Goal: Task Accomplishment & Management: Manage account settings

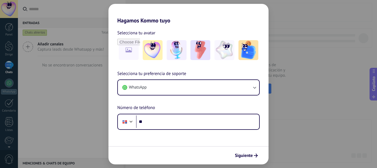
click at [343, 56] on div "Hagamos Kommo tuyo Selecciona tu avatar Selecciona tu preferencia de soporte Wh…" at bounding box center [188, 84] width 377 height 168
click at [55, 86] on div "Hagamos Kommo tuyo Selecciona tu avatar Selecciona tu preferencia de soporte Wh…" at bounding box center [188, 84] width 377 height 168
click at [56, 86] on div "Hagamos Kommo tuyo Selecciona tu avatar Selecciona tu preferencia de soporte Wh…" at bounding box center [188, 84] width 377 height 168
drag, startPoint x: 81, startPoint y: 89, endPoint x: 93, endPoint y: 89, distance: 11.9
click at [88, 89] on div "Hagamos Kommo tuyo Selecciona tu avatar Selecciona tu preferencia de soporte Wh…" at bounding box center [188, 84] width 377 height 168
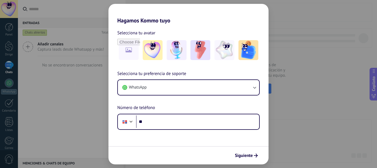
click at [362, 67] on div "Hagamos Kommo tuyo Selecciona tu avatar Selecciona tu preferencia de soporte Wh…" at bounding box center [188, 84] width 377 height 168
drag, startPoint x: 362, startPoint y: 67, endPoint x: 340, endPoint y: 52, distance: 27.0
click at [356, 64] on div "Hagamos Kommo tuyo Selecciona tu avatar Selecciona tu preferencia de soporte Wh…" at bounding box center [188, 84] width 377 height 168
click at [318, 31] on div "Hagamos Kommo tuyo Selecciona tu avatar Selecciona tu preferencia de soporte Wh…" at bounding box center [188, 84] width 377 height 168
drag, startPoint x: 318, startPoint y: 31, endPoint x: 305, endPoint y: 37, distance: 14.8
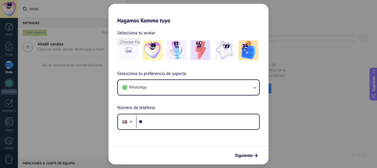
click at [310, 35] on div "Hagamos Kommo tuyo Selecciona tu avatar Selecciona tu preferencia de soporte Wh…" at bounding box center [188, 84] width 377 height 168
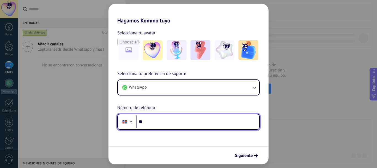
click at [164, 119] on input "**" at bounding box center [197, 121] width 123 height 13
type input "**********"
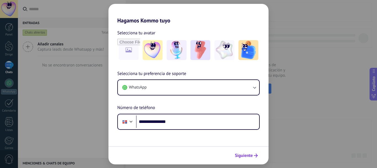
click at [243, 157] on font "Siguiente" at bounding box center [244, 156] width 18 height 6
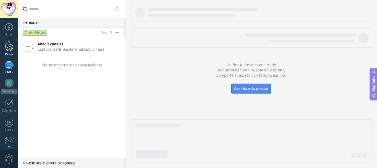
click at [9, 47] on div at bounding box center [9, 46] width 8 height 10
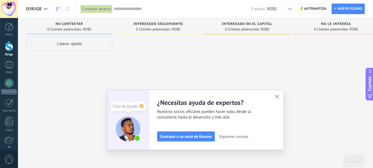
click at [319, 8] on font "Automatiza" at bounding box center [315, 9] width 22 height 4
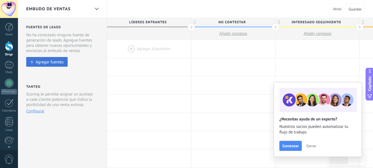
click at [57, 63] on font "Agregar fuentes" at bounding box center [50, 61] width 28 height 5
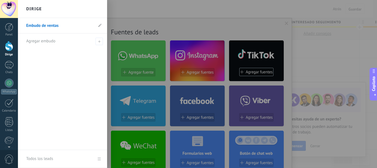
click at [51, 25] on font "Embudo de ventas" at bounding box center [42, 25] width 32 height 5
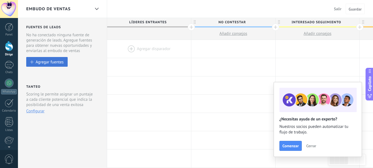
click at [40, 61] on font "Agregar fuentes" at bounding box center [50, 61] width 28 height 5
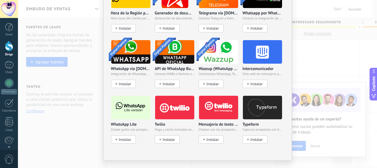
scroll to position [473, 0]
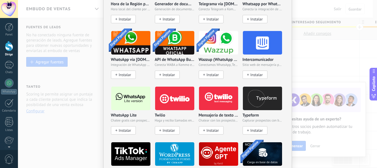
click at [121, 129] on font "Instalar" at bounding box center [125, 130] width 12 height 5
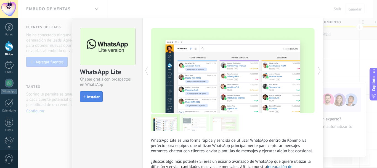
click at [91, 98] on font "Instalar" at bounding box center [93, 96] width 12 height 5
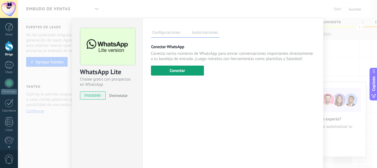
click at [177, 71] on font "Conectar" at bounding box center [177, 70] width 15 height 5
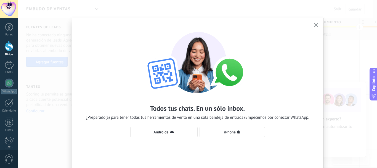
scroll to position [23, 0]
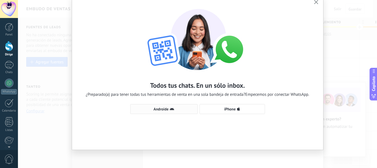
click at [164, 109] on font "Androide" at bounding box center [161, 108] width 15 height 5
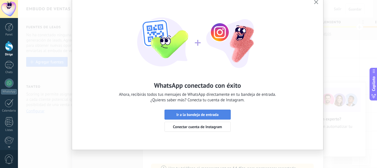
click at [198, 115] on font "Ir a la bandeja de entrada" at bounding box center [198, 114] width 42 height 5
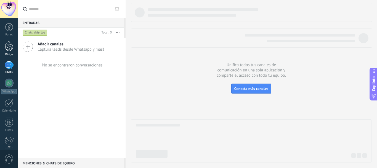
click at [10, 46] on div at bounding box center [9, 46] width 8 height 10
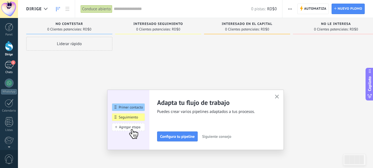
click at [11, 67] on div "1" at bounding box center [9, 65] width 9 height 8
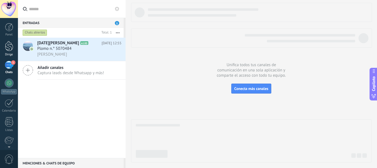
click at [10, 46] on div at bounding box center [9, 46] width 8 height 10
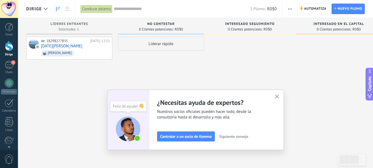
drag, startPoint x: 279, startPoint y: 96, endPoint x: 259, endPoint y: 96, distance: 19.6
click at [279, 96] on use "button" at bounding box center [277, 96] width 4 height 4
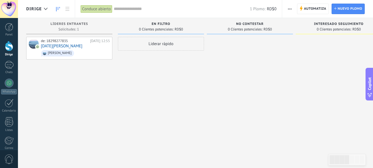
click at [295, 85] on div "No contestar 0 Clientes potenciales: RD$0" at bounding box center [251, 75] width 89 height 114
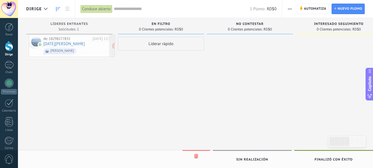
drag, startPoint x: 112, startPoint y: 44, endPoint x: 115, endPoint y: 36, distance: 8.6
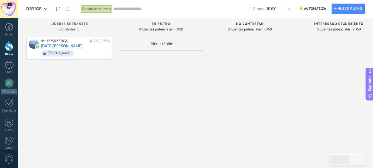
click at [136, 82] on div "Liderar rápido" at bounding box center [161, 85] width 86 height 96
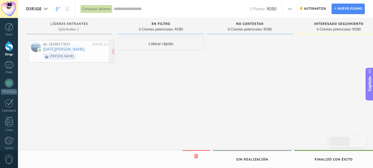
drag, startPoint x: 57, startPoint y: 46, endPoint x: 59, endPoint y: 49, distance: 4.0
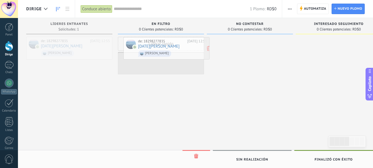
drag, startPoint x: 64, startPoint y: 48, endPoint x: 160, endPoint y: 48, distance: 95.6
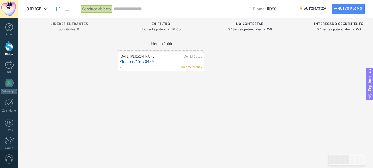
click at [244, 74] on div at bounding box center [250, 85] width 86 height 96
click at [268, 114] on div at bounding box center [250, 85] width 86 height 96
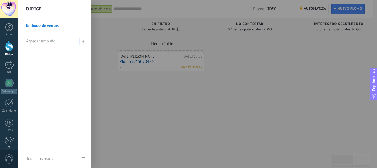
click at [186, 99] on div at bounding box center [206, 84] width 377 height 168
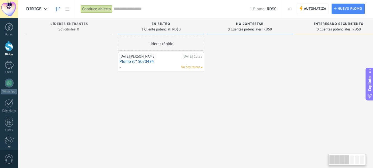
drag, startPoint x: 350, startPoint y: 161, endPoint x: 359, endPoint y: 160, distance: 9.2
click at [359, 160] on div at bounding box center [347, 159] width 35 height 9
click at [353, 159] on div at bounding box center [352, 159] width 4 height 8
click at [341, 156] on div at bounding box center [340, 159] width 20 height 9
drag, startPoint x: 338, startPoint y: 161, endPoint x: 323, endPoint y: 155, distance: 15.9
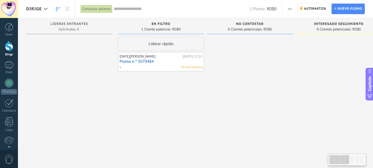
click at [330, 161] on div at bounding box center [340, 159] width 20 height 9
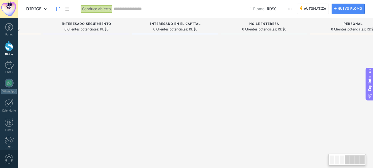
scroll to position [0, 284]
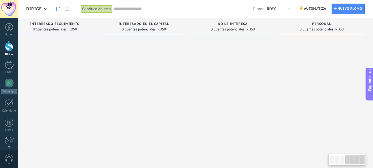
drag, startPoint x: 337, startPoint y: 160, endPoint x: 355, endPoint y: 161, distance: 18.6
click at [355, 161] on div at bounding box center [355, 159] width 20 height 9
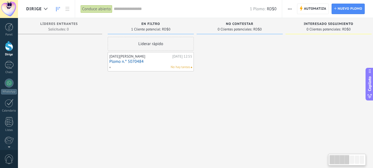
scroll to position [0, 0]
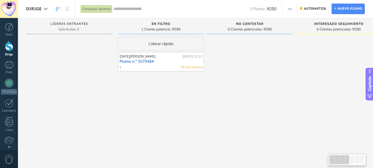
drag, startPoint x: 356, startPoint y: 161, endPoint x: 252, endPoint y: 161, distance: 104.7
click at [288, 162] on body ".abccls-1,.abccls-2{fill-rule:evenodd}.abccls-2{fill:#fff} .abfcls-1{fill:none}…" at bounding box center [186, 84] width 373 height 168
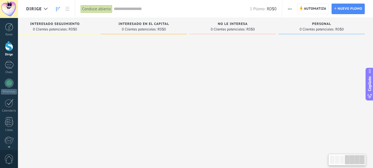
drag, startPoint x: 340, startPoint y: 163, endPoint x: 377, endPoint y: 162, distance: 37.6
click at [373, 163] on html ".abccls-1,.abccls-2{fill-rule:evenodd}.abccls-2{fill:#fff} .abfcls-1{fill:none}…" at bounding box center [186, 84] width 373 height 168
drag, startPoint x: 354, startPoint y: 162, endPoint x: 370, endPoint y: 164, distance: 15.7
click at [370, 164] on body ".abccls-1,.abccls-2{fill-rule:evenodd}.abccls-2{fill:#fff} .abfcls-1{fill:none}…" at bounding box center [186, 84] width 373 height 168
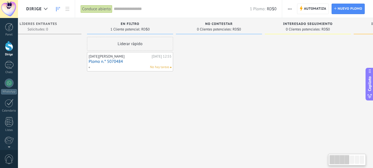
scroll to position [0, 0]
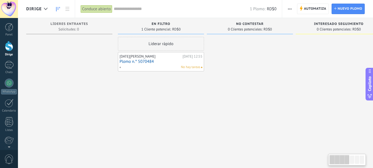
drag, startPoint x: 355, startPoint y: 162, endPoint x: 309, endPoint y: 151, distance: 47.8
click at [317, 156] on body ".abccls-1,.abccls-2{fill-rule:evenodd}.abccls-2{fill:#fff} .abfcls-1{fill:none}…" at bounding box center [186, 84] width 373 height 168
click at [189, 90] on div "Liderar rápido [DATE][PERSON_NAME][DATE] 12:55 Plomo n.° 5070484 No hay tareas" at bounding box center [161, 85] width 86 height 96
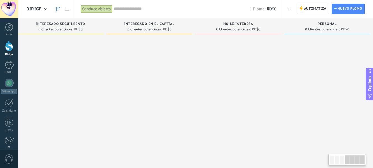
scroll to position [0, 284]
drag, startPoint x: 345, startPoint y: 162, endPoint x: 371, endPoint y: 127, distance: 43.2
click at [373, 159] on html ".abccls-1,.abccls-2{fill-rule:evenodd}.abccls-2{fill:#fff} .abfcls-1{fill:none}…" at bounding box center [186, 84] width 373 height 168
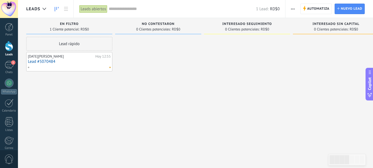
drag, startPoint x: 312, startPoint y: 161, endPoint x: 269, endPoint y: 160, distance: 43.1
click at [269, 160] on body ".abccls-1,.abccls-2{fill-rule:evenodd}.abccls-2{fill:#fff} .abfcls-1{fill:none}…" at bounding box center [186, 84] width 373 height 168
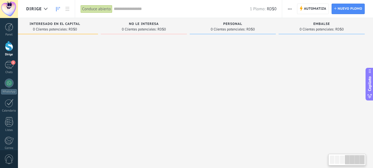
drag, startPoint x: 351, startPoint y: 160, endPoint x: 377, endPoint y: 161, distance: 26.5
click at [373, 161] on html ".abccls-1,.abccls-2{fill-rule:evenodd}.abccls-2{fill:#fff} .abfcls-1{fill:none}…" at bounding box center [186, 84] width 373 height 168
click at [290, 9] on icon "button" at bounding box center [290, 9] width 4 height 1
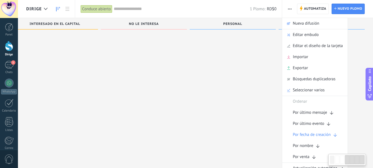
scroll to position [9, 0]
click at [94, 64] on div at bounding box center [55, 75] width 86 height 96
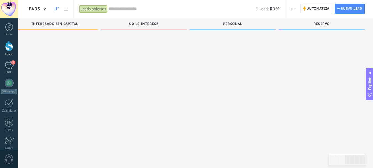
click at [284, 58] on div at bounding box center [322, 75] width 86 height 96
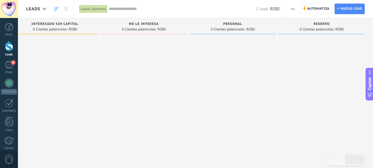
click at [139, 75] on div at bounding box center [144, 85] width 86 height 96
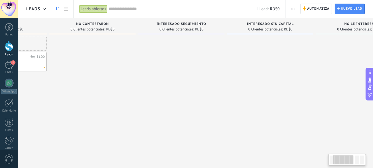
scroll to position [0, 47]
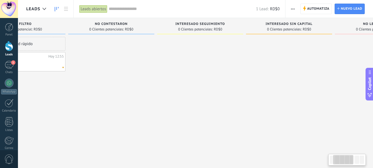
drag, startPoint x: 143, startPoint y: 67, endPoint x: 377, endPoint y: 52, distance: 235.0
click at [373, 53] on html ".abccls-1,.abccls-2{fill-rule:evenodd}.abccls-2{fill:#fff} .abfcls-1{fill:none}…" at bounding box center [186, 84] width 373 height 168
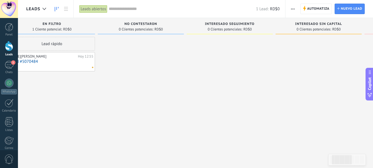
scroll to position [0, 0]
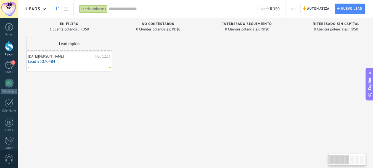
drag, startPoint x: 171, startPoint y: 58, endPoint x: 284, endPoint y: 62, distance: 113.4
click at [284, 62] on div at bounding box center [247, 85] width 86 height 96
click at [182, 61] on div at bounding box center [158, 85] width 86 height 96
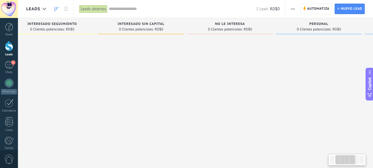
scroll to position [0, 281]
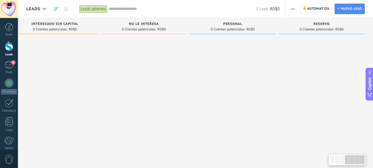
drag, startPoint x: 338, startPoint y: 161, endPoint x: 366, endPoint y: 161, distance: 27.6
click at [366, 161] on div at bounding box center [348, 160] width 38 height 12
click at [154, 144] on div "Leads Entrantes Solicitudes: 0 0 0 0 0 0 0 0 0 en Filtro 1 Cliente potencial: R…" at bounding box center [59, 91] width 628 height 146
drag, startPoint x: 154, startPoint y: 84, endPoint x: 101, endPoint y: 128, distance: 68.9
click at [93, 88] on div "Leads Entrantes Solicitudes: 0 0 0 0 0 0 0 0 0 en Filtro 1 Cliente potencial: R…" at bounding box center [59, 75] width 628 height 114
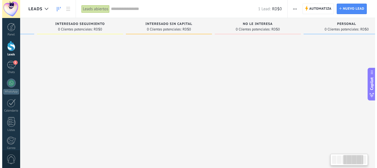
scroll to position [0, 0]
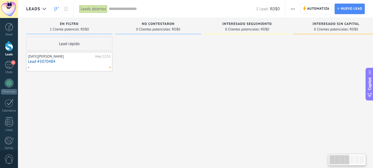
drag, startPoint x: 354, startPoint y: 159, endPoint x: 278, endPoint y: 155, distance: 76.1
click at [279, 155] on body ".abccls-1,.abccls-2{fill-rule:evenodd}.abccls-2{fill:#fff} .abfcls-1{fill:none}…" at bounding box center [186, 84] width 373 height 168
click at [153, 55] on div at bounding box center [158, 85] width 86 height 96
click at [70, 59] on div "Noel batista Hoy 12:55 Lead #5070484" at bounding box center [69, 62] width 83 height 16
click at [54, 59] on link "Lead #5070484" at bounding box center [69, 61] width 83 height 5
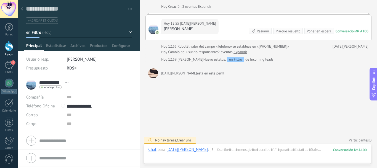
scroll to position [28, 0]
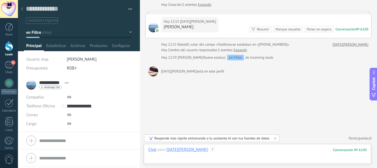
click at [169, 158] on div at bounding box center [257, 155] width 219 height 17
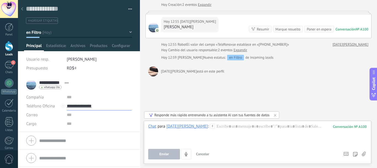
click at [88, 106] on input "**********" at bounding box center [99, 105] width 65 height 9
type input "**********"
click at [96, 126] on div "18298277835 (WhatsApp)" at bounding box center [99, 124] width 65 height 9
click at [231, 138] on div at bounding box center [257, 134] width 219 height 21
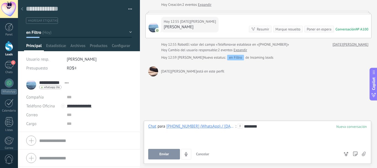
click at [158, 158] on button "Enviar" at bounding box center [164, 154] width 32 height 10
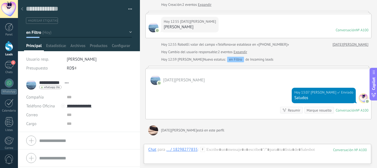
scroll to position [87, 0]
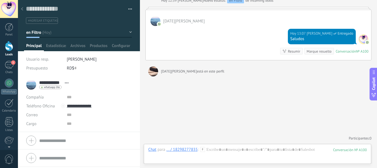
click at [22, 8] on use at bounding box center [22, 8] width 2 height 3
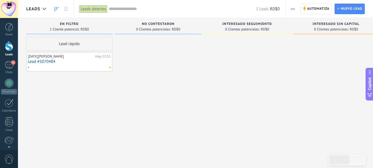
click at [48, 60] on link "Lead #5070484" at bounding box center [69, 61] width 83 height 5
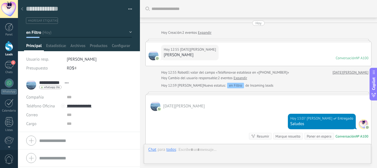
scroll to position [8, 0]
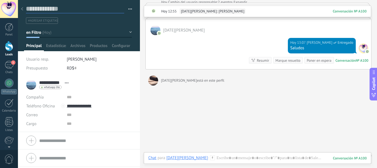
click at [49, 9] on textarea at bounding box center [75, 9] width 98 height 9
click at [76, 8] on textarea at bounding box center [75, 9] width 98 height 9
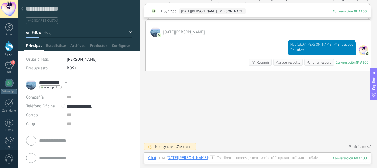
click at [76, 11] on textarea at bounding box center [75, 9] width 98 height 9
type textarea "*"
type textarea "**"
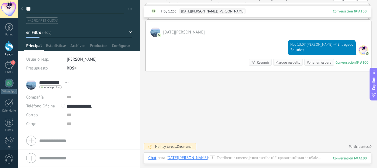
type textarea "***"
type textarea "****"
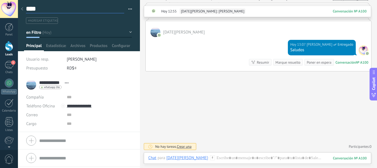
type textarea "****"
type textarea "******"
type textarea "*******"
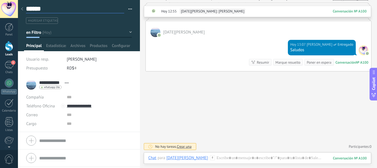
type textarea "*******"
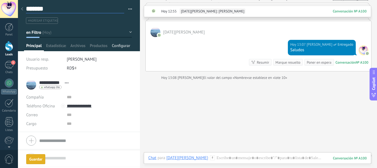
scroll to position [83, 0]
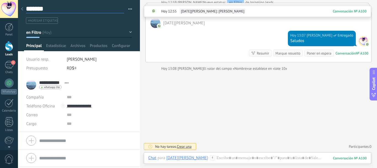
type textarea "*******"
click at [166, 90] on div "Buscar Carga más Hoy Hoy Creación: 2 eventos Expandir Hoy 12:55 Noel batista An…" at bounding box center [258, 42] width 237 height 251
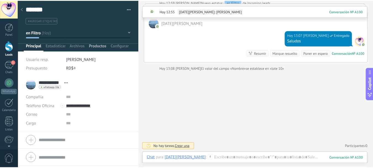
scroll to position [0, 0]
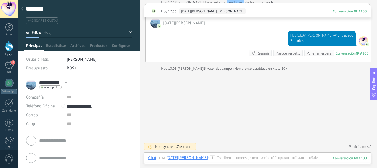
click at [192, 99] on div "Buscar Carga más Hoy Hoy Creación: 2 eventos Expandir Hoy 12:55 Noel batista An…" at bounding box center [258, 42] width 237 height 251
click at [224, 111] on div "Buscar Carga más Hoy Hoy Creación: 2 eventos Expandir Hoy 12:55 Noel batista An…" at bounding box center [258, 42] width 237 height 251
click at [224, 109] on div "Buscar Carga más Hoy Hoy Creación: 2 eventos Expandir Hoy 12:55 Noel batista An…" at bounding box center [258, 42] width 237 height 251
click at [223, 108] on div "Buscar Carga más Hoy Hoy Creación: 2 eventos Expandir Hoy 12:55 Noel batista An…" at bounding box center [258, 42] width 237 height 251
drag, startPoint x: 223, startPoint y: 101, endPoint x: 198, endPoint y: 108, distance: 26.7
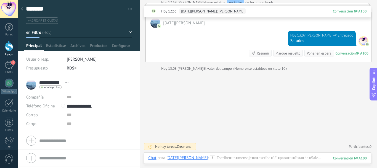
click at [223, 101] on div "Buscar Carga más Hoy Hoy Creación: 2 eventos Expandir Hoy 12:55 Noel batista An…" at bounding box center [258, 42] width 237 height 251
click at [20, 8] on div at bounding box center [22, 9] width 8 height 11
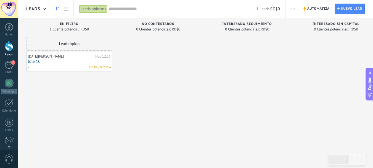
click at [161, 77] on div at bounding box center [158, 85] width 86 height 96
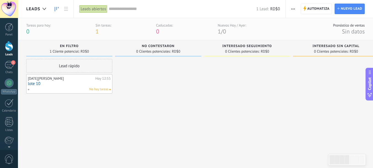
click at [152, 84] on div at bounding box center [158, 107] width 86 height 96
drag, startPoint x: 152, startPoint y: 84, endPoint x: 161, endPoint y: 82, distance: 8.5
click at [153, 83] on div at bounding box center [158, 107] width 86 height 96
click at [9, 64] on div "1" at bounding box center [9, 65] width 9 height 8
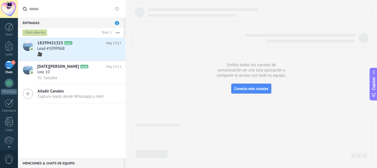
click at [156, 54] on div at bounding box center [251, 82] width 241 height 159
click at [9, 68] on div "1" at bounding box center [9, 65] width 9 height 8
click at [8, 49] on div at bounding box center [9, 46] width 8 height 10
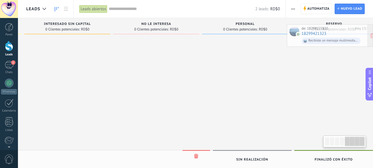
scroll to position [0, 373]
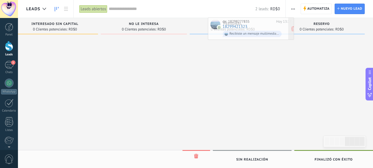
drag, startPoint x: 60, startPoint y: 44, endPoint x: 242, endPoint y: 25, distance: 182.6
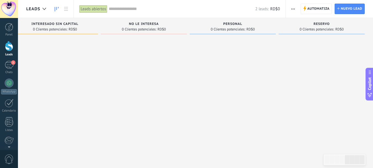
click at [232, 27] on div "Personal" at bounding box center [233, 24] width 81 height 5
click at [233, 23] on span "Personal" at bounding box center [233, 24] width 19 height 4
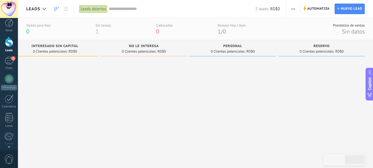
scroll to position [0, 0]
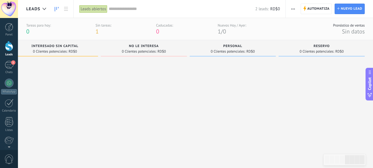
click at [9, 49] on div at bounding box center [9, 46] width 8 height 10
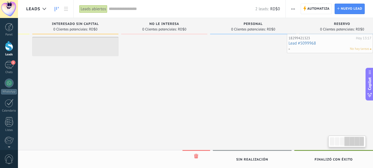
scroll to position [0, 281]
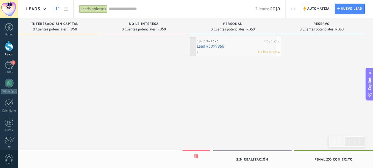
drag, startPoint x: 138, startPoint y: 47, endPoint x: 219, endPoint y: 47, distance: 80.1
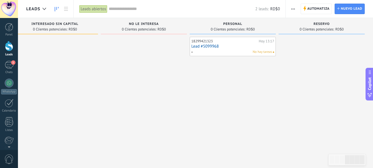
click at [203, 80] on div "18299421323 Hoy 13:17 Lead #5099968 No hay tareas" at bounding box center [233, 85] width 86 height 96
click at [9, 48] on div at bounding box center [9, 46] width 8 height 10
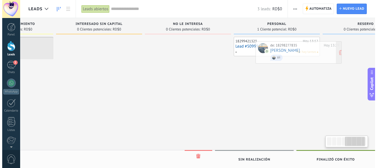
scroll to position [0, 337]
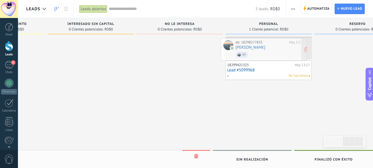
drag, startPoint x: 56, startPoint y: 48, endPoint x: 251, endPoint y: 49, distance: 194.8
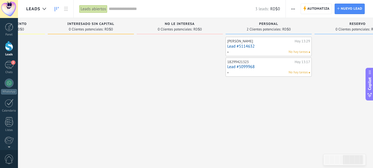
click at [256, 46] on link "Lead #5114632" at bounding box center [268, 46] width 83 height 5
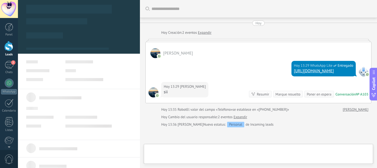
type textarea "**********"
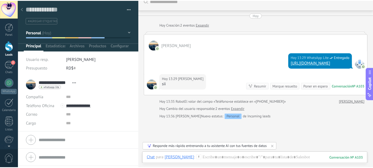
scroll to position [1, 0]
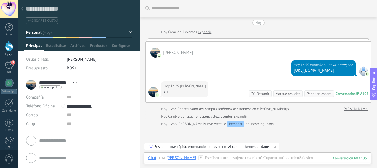
click at [9, 46] on div at bounding box center [9, 46] width 8 height 10
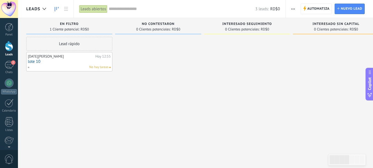
click at [163, 73] on div at bounding box center [158, 85] width 86 height 96
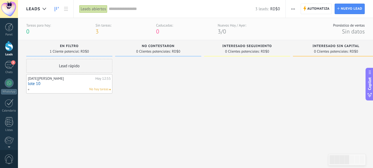
click at [155, 85] on div at bounding box center [158, 107] width 86 height 96
click at [153, 85] on div at bounding box center [158, 107] width 86 height 96
drag, startPoint x: 150, startPoint y: 73, endPoint x: 123, endPoint y: 77, distance: 27.4
click at [149, 73] on div at bounding box center [156, 107] width 86 height 96
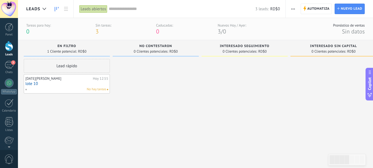
drag, startPoint x: 177, startPoint y: 103, endPoint x: 178, endPoint y: 108, distance: 4.4
click at [178, 108] on div at bounding box center [156, 107] width 86 height 96
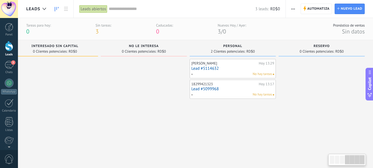
scroll to position [0, 0]
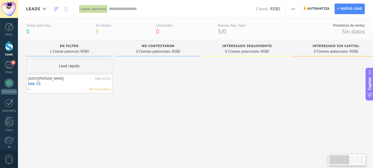
drag, startPoint x: 340, startPoint y: 162, endPoint x: 263, endPoint y: 177, distance: 78.4
click at [263, 167] on html ".abccls-1,.abccls-2{fill-rule:evenodd}.abccls-2{fill:#fff} .abfcls-1{fill:none}…" at bounding box center [186, 84] width 373 height 168
click at [10, 64] on div "3" at bounding box center [9, 65] width 9 height 8
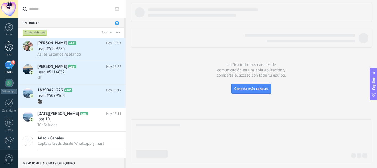
click at [7, 44] on div at bounding box center [9, 46] width 8 height 10
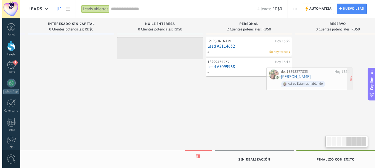
scroll to position [0, 365]
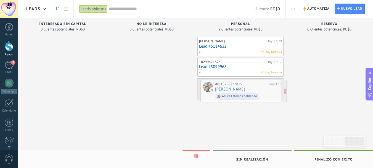
drag, startPoint x: 47, startPoint y: 46, endPoint x: 221, endPoint y: 88, distance: 179.0
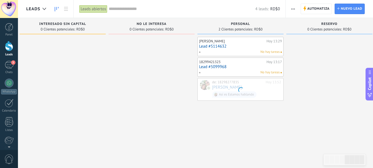
click at [149, 107] on div at bounding box center [152, 85] width 86 height 96
click at [5, 65] on div "3" at bounding box center [9, 65] width 9 height 8
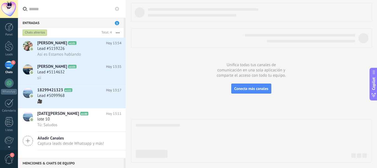
scroll to position [10, 0]
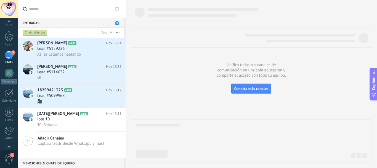
click at [10, 158] on span "1" at bounding box center [8, 159] width 9 height 10
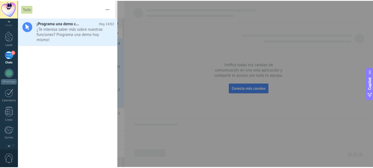
scroll to position [0, 0]
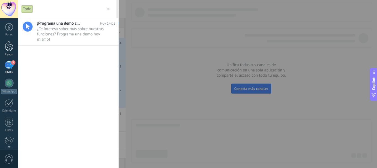
click at [9, 42] on div at bounding box center [9, 46] width 8 height 10
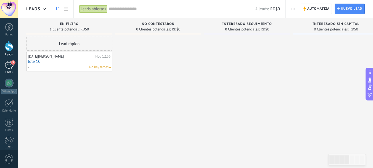
click at [9, 65] on div "3" at bounding box center [9, 65] width 9 height 8
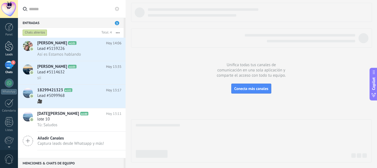
click at [7, 45] on div at bounding box center [9, 46] width 8 height 10
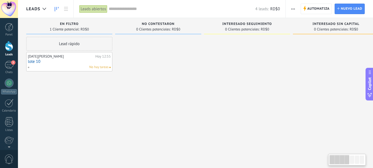
drag, startPoint x: 342, startPoint y: 162, endPoint x: 261, endPoint y: 148, distance: 81.5
click at [287, 152] on body ".abccls-1,.abccls-2{fill-rule:evenodd}.abccls-2{fill:#fff} .abfcls-1{fill:none}…" at bounding box center [186, 84] width 373 height 168
drag, startPoint x: 135, startPoint y: 116, endPoint x: 145, endPoint y: 104, distance: 15.3
click at [136, 115] on div at bounding box center [158, 85] width 86 height 96
click at [187, 65] on div at bounding box center [158, 85] width 86 height 96
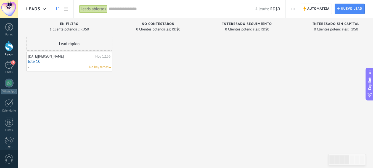
click at [187, 65] on div at bounding box center [158, 85] width 86 height 96
click at [9, 67] on div "3" at bounding box center [9, 65] width 9 height 8
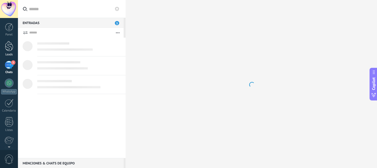
click at [9, 47] on div at bounding box center [9, 46] width 8 height 10
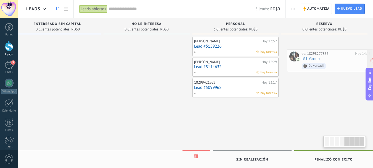
scroll to position [0, 373]
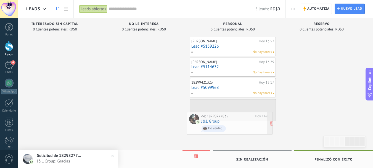
drag, startPoint x: 54, startPoint y: 45, endPoint x: 214, endPoint y: 120, distance: 177.3
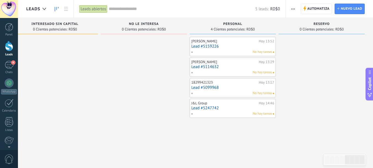
click at [12, 45] on div at bounding box center [9, 46] width 8 height 10
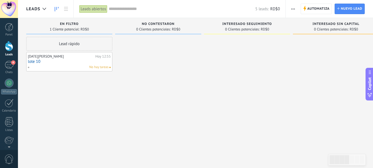
click at [140, 74] on div at bounding box center [158, 85] width 86 height 96
click at [7, 46] on div at bounding box center [9, 46] width 8 height 10
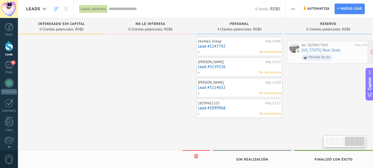
scroll to position [0, 373]
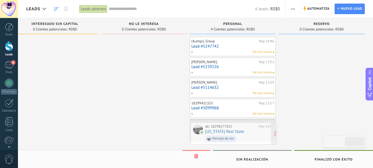
drag, startPoint x: 56, startPoint y: 52, endPoint x: 220, endPoint y: 137, distance: 185.0
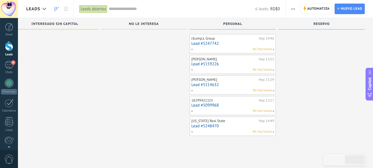
scroll to position [0, 0]
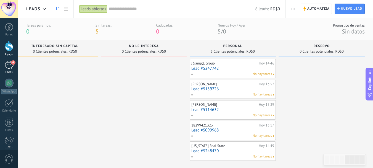
click at [7, 66] on div "4" at bounding box center [9, 65] width 9 height 8
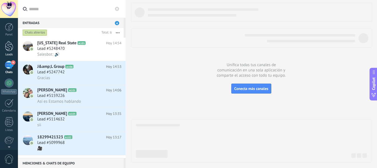
click at [9, 46] on div at bounding box center [9, 46] width 8 height 10
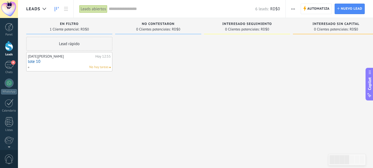
click at [195, 82] on div at bounding box center [158, 88] width 86 height 102
drag, startPoint x: 9, startPoint y: 47, endPoint x: 6, endPoint y: 45, distance: 3.9
click at [8, 47] on div at bounding box center [9, 46] width 8 height 10
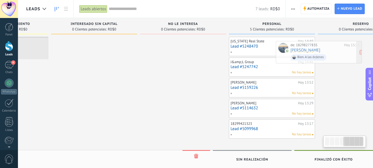
scroll to position [0, 358]
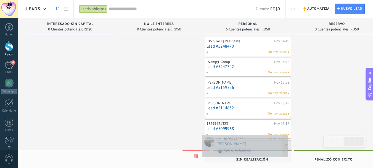
drag, startPoint x: 55, startPoint y: 48, endPoint x: 230, endPoint y: 146, distance: 201.1
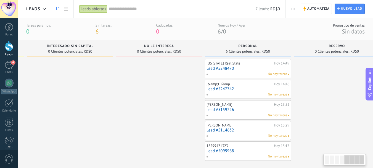
scroll to position [0, 0]
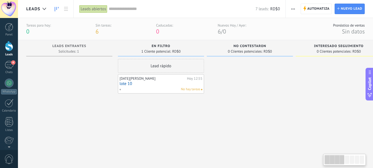
drag, startPoint x: 351, startPoint y: 161, endPoint x: 298, endPoint y: 159, distance: 53.6
click at [307, 160] on body ".abccls-1,.abccls-2{fill-rule:evenodd}.abccls-2{fill:#fff} .abfcls-1{fill:none}…" at bounding box center [186, 84] width 373 height 168
drag, startPoint x: 3, startPoint y: 41, endPoint x: 8, endPoint y: 46, distance: 7.6
click at [4, 41] on div "Panel Leads 4 Chats WhatsApp Clientes" at bounding box center [9, 117] width 18 height 189
click at [12, 50] on div at bounding box center [9, 46] width 8 height 10
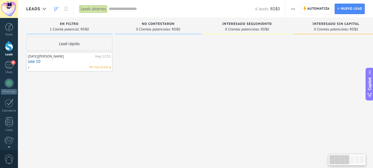
click at [193, 69] on div at bounding box center [158, 88] width 86 height 102
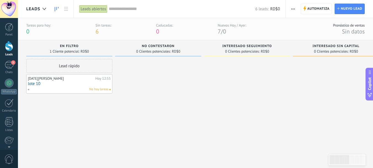
drag, startPoint x: 202, startPoint y: 85, endPoint x: 203, endPoint y: 93, distance: 8.9
click at [203, 86] on div "No contestaron 0 Clientes potenciales: RD$0" at bounding box center [159, 100] width 89 height 120
click at [203, 94] on div "No contestaron 0 Clientes potenciales: RD$0" at bounding box center [159, 100] width 89 height 120
click at [11, 46] on div at bounding box center [9, 46] width 8 height 10
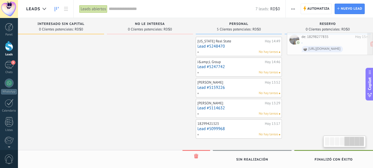
scroll to position [0, 373]
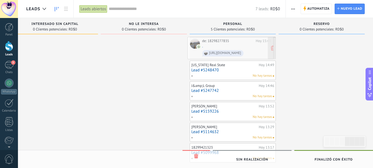
drag, startPoint x: 62, startPoint y: 44, endPoint x: 224, endPoint y: 44, distance: 161.4
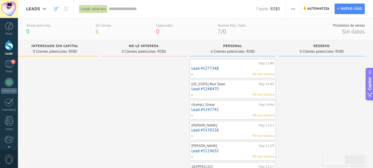
scroll to position [0, 0]
